Goal: Navigation & Orientation: Find specific page/section

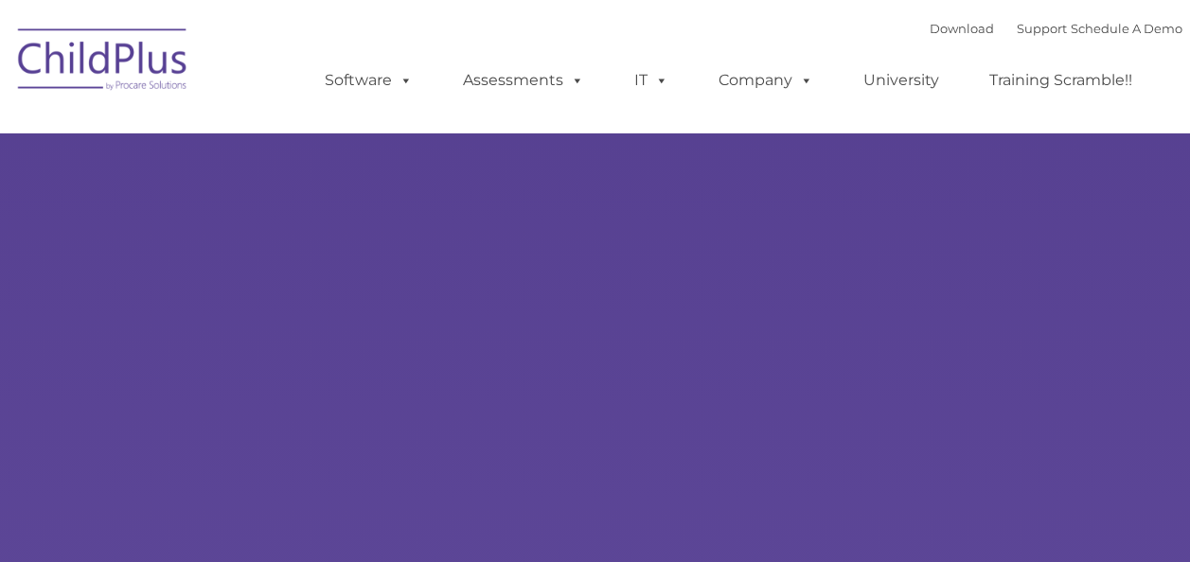
click at [511, 206] on rs-slides "Learn More Request a Demo The Future of ChildPlus is Here! Boost your productiv…" at bounding box center [595, 369] width 1190 height 738
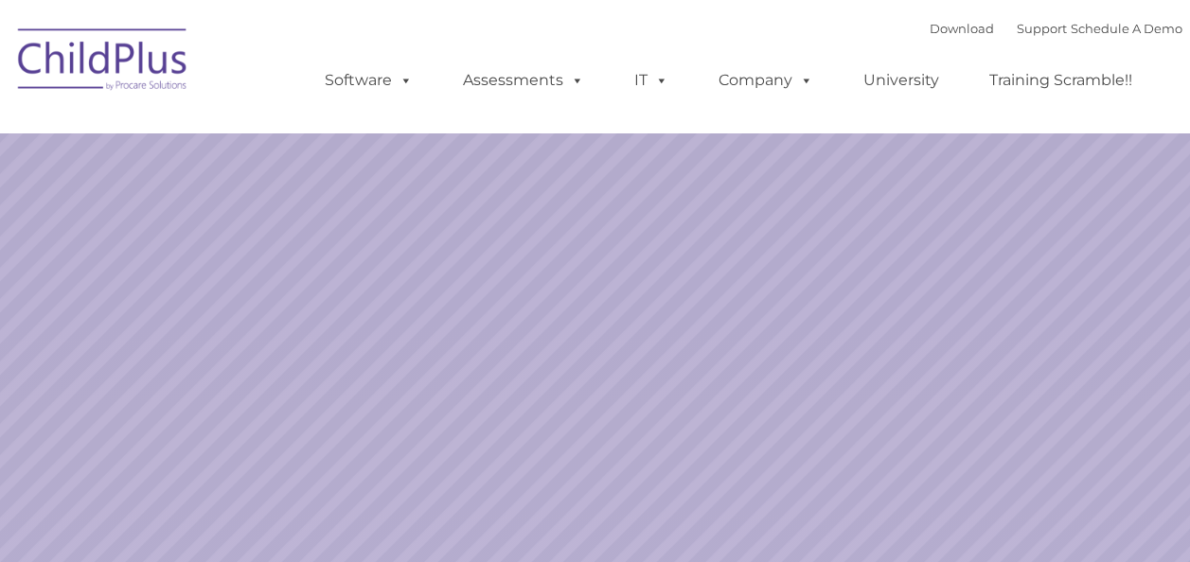
select select "MEDIUM"
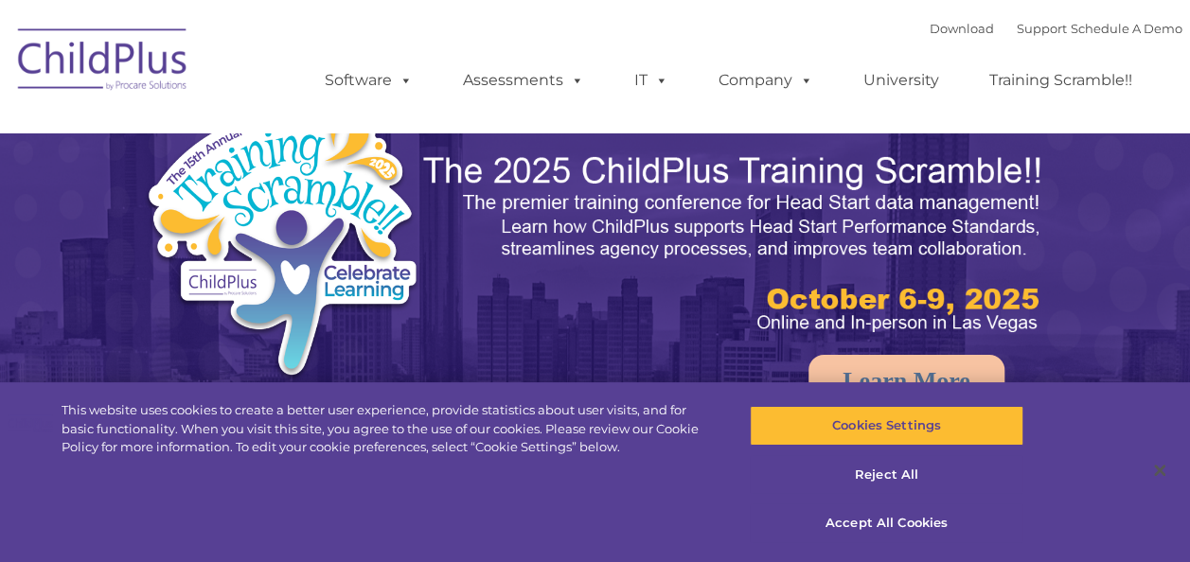
click at [609, 196] on img at bounding box center [734, 244] width 627 height 187
click at [731, 216] on img at bounding box center [734, 244] width 627 height 187
click at [728, 104] on ul "Software ChildPlus: The original and most widely-used Head Start data managemen…" at bounding box center [735, 81] width 896 height 76
click at [949, 114] on ul "Software ChildPlus: The original and most widely-used Head Start data managemen…" at bounding box center [735, 81] width 896 height 76
click at [1043, 17] on div "Download Support | Schedule A Demo " at bounding box center [1056, 28] width 253 height 28
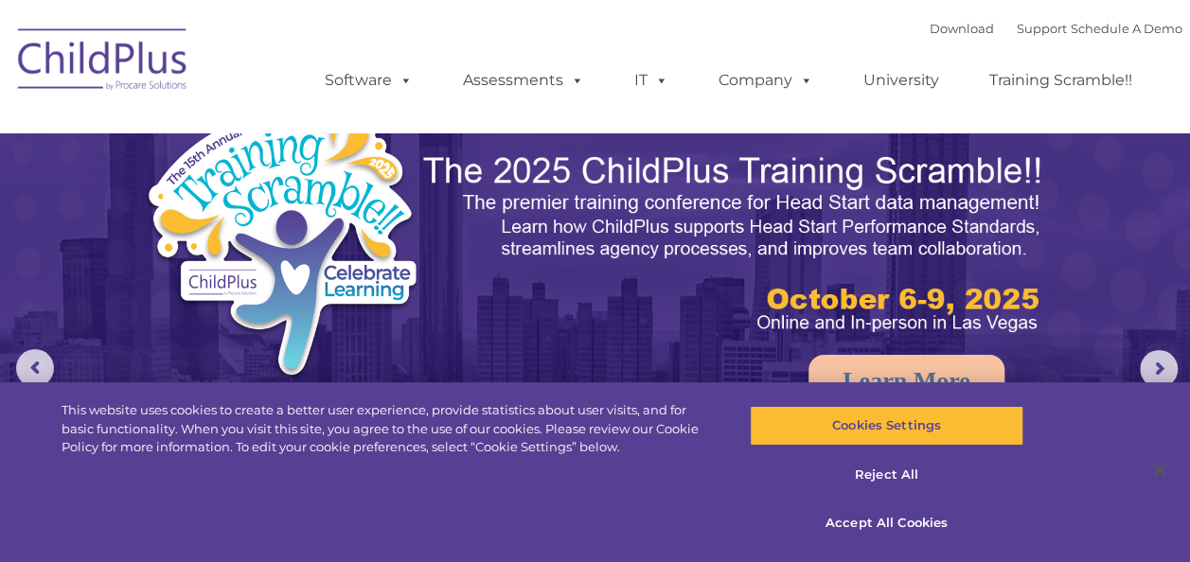
click at [85, 74] on img at bounding box center [103, 62] width 189 height 95
click at [87, 64] on img at bounding box center [103, 62] width 189 height 95
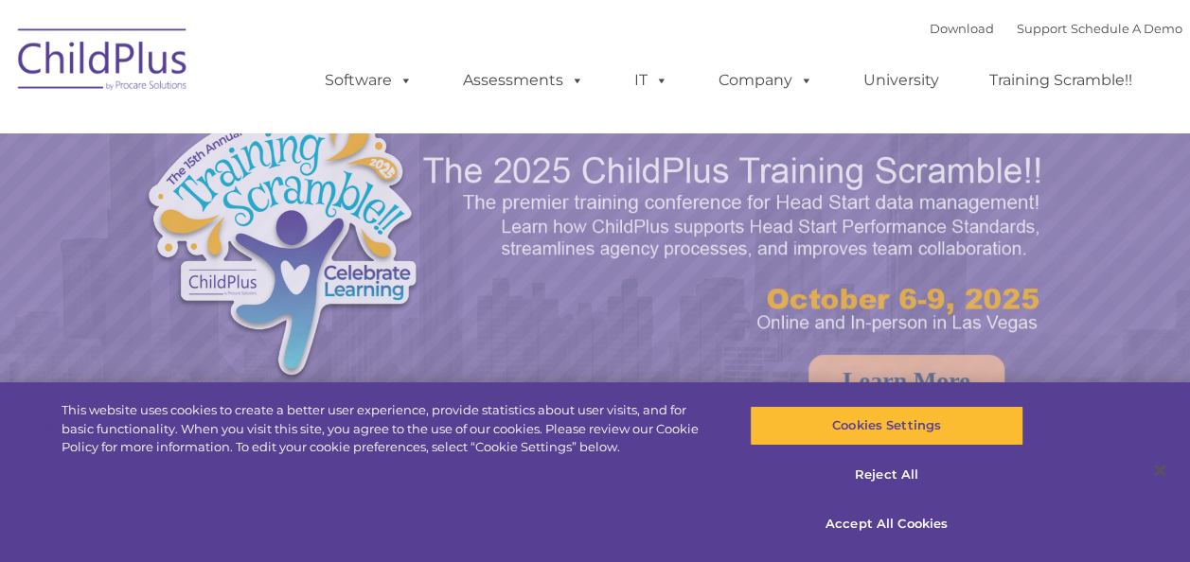
select select "MEDIUM"
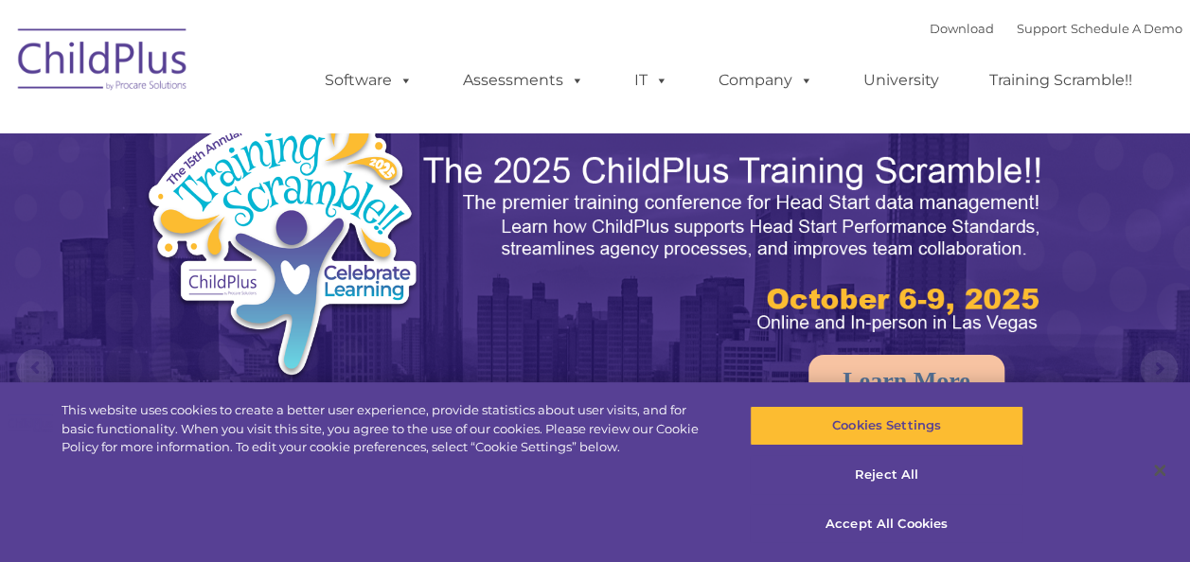
click at [332, 55] on ul "Software ChildPlus: The original and most widely-used Head Start data managemen…" at bounding box center [735, 81] width 896 height 76
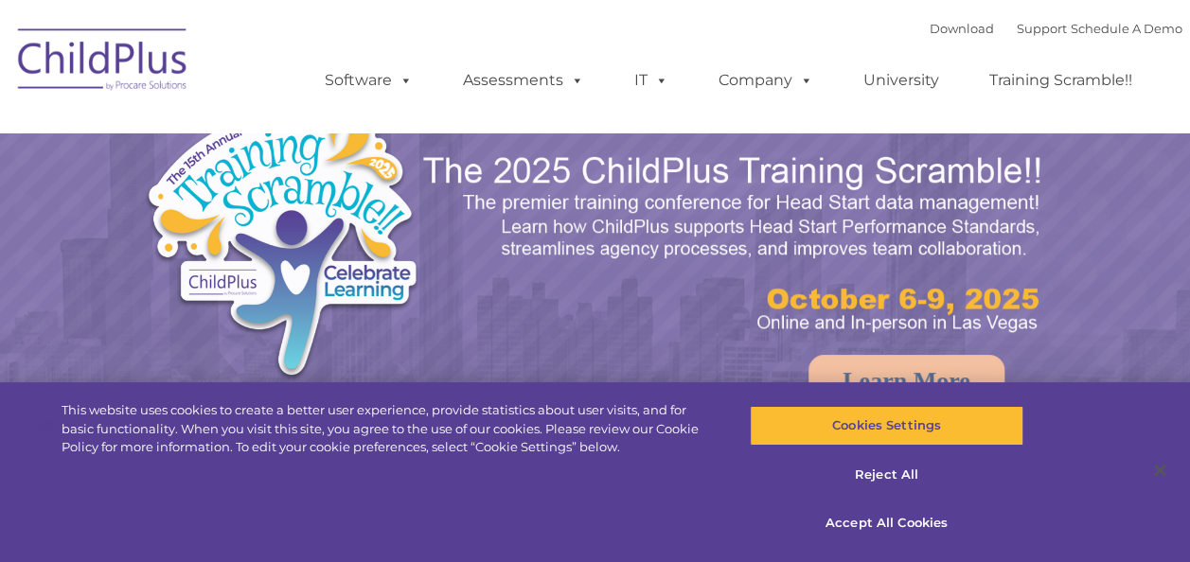
select select "MEDIUM"
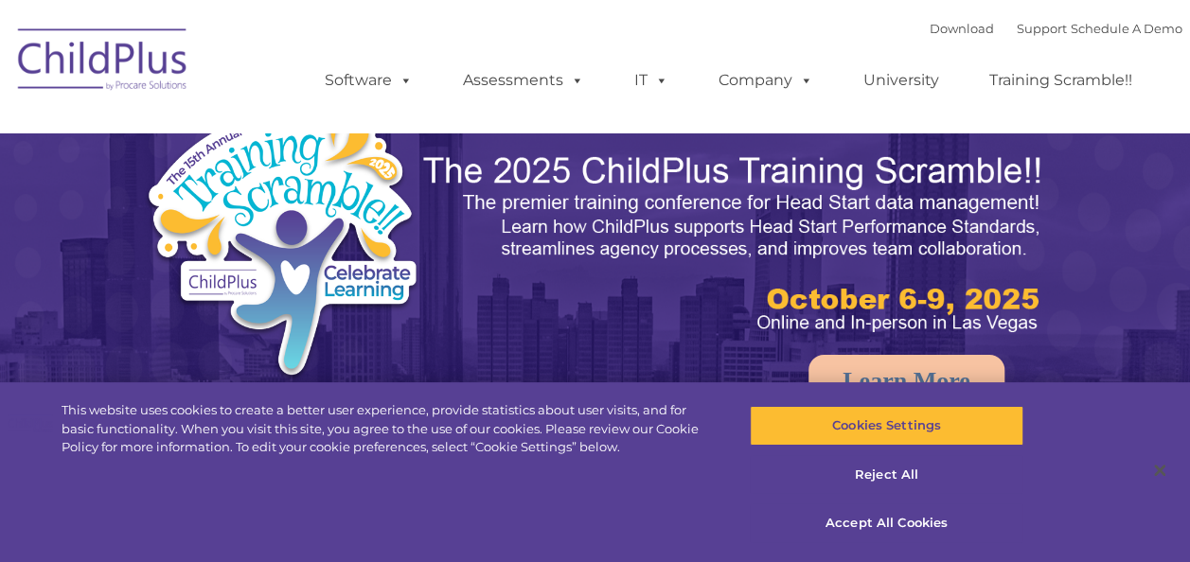
click at [629, 29] on div "Download Support | Schedule A Demo  MENU MENU Software ChildPlus: The original…" at bounding box center [735, 66] width 896 height 104
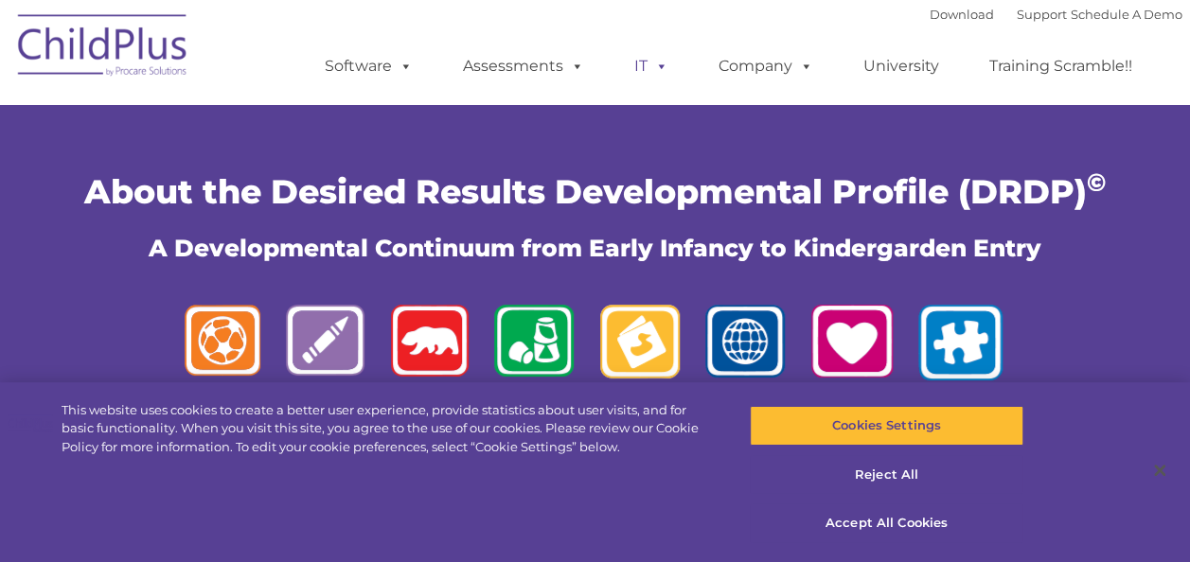
drag, startPoint x: 0, startPoint y: 0, endPoint x: 621, endPoint y: 82, distance: 626.5
click at [621, 82] on link "IT" at bounding box center [651, 66] width 72 height 38
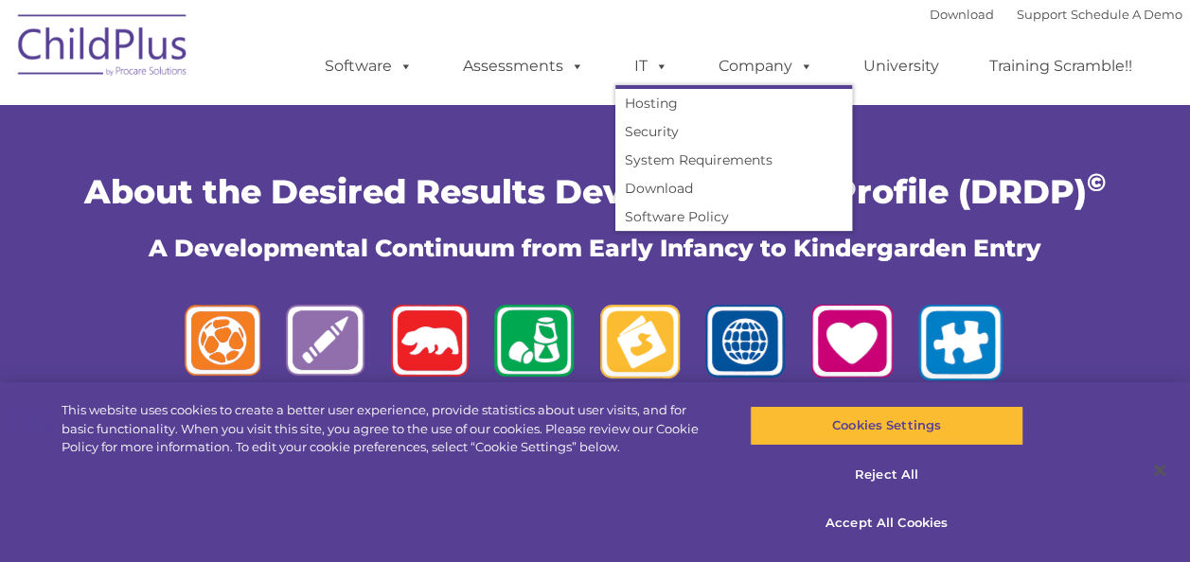
click at [357, 17] on div "Download Support | Schedule A Demo  MENU MENU Software ChildPlus: The original…" at bounding box center [735, 52] width 896 height 104
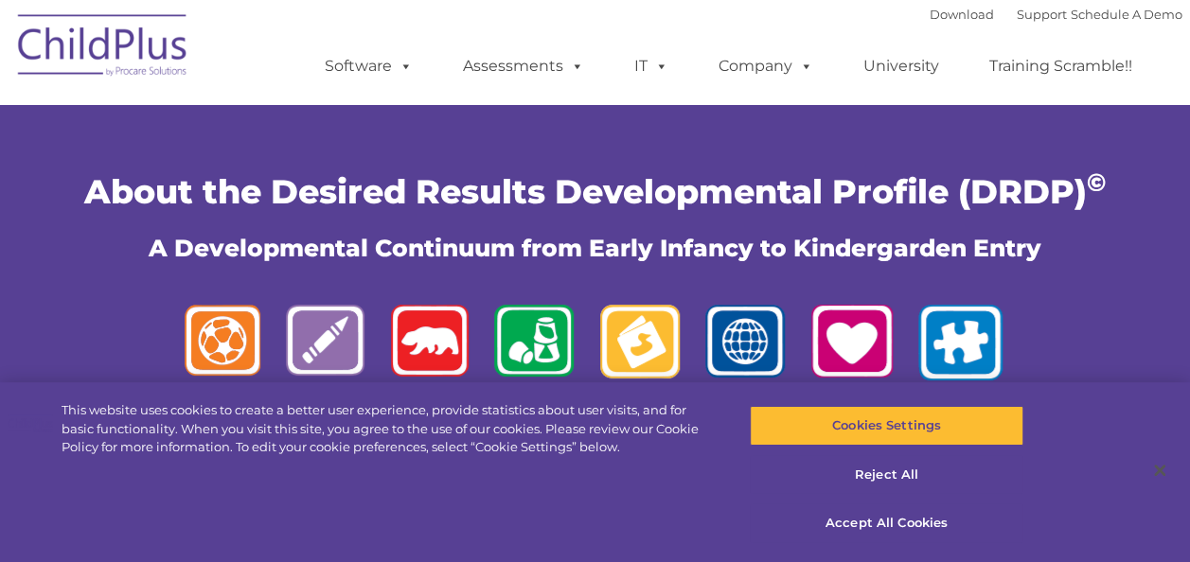
click at [138, 32] on img at bounding box center [103, 48] width 189 height 95
